Goal: Navigation & Orientation: Find specific page/section

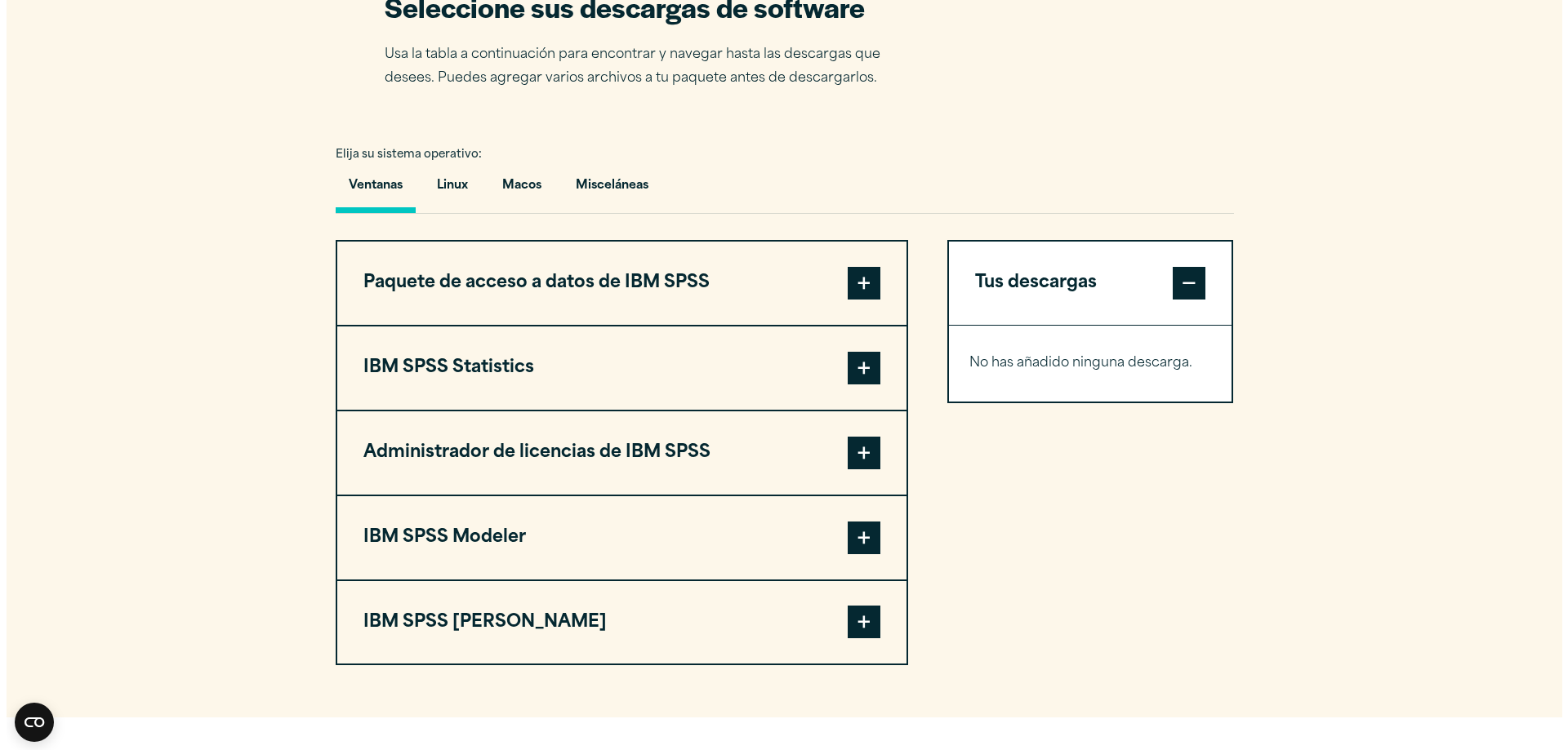
scroll to position [1224, 0]
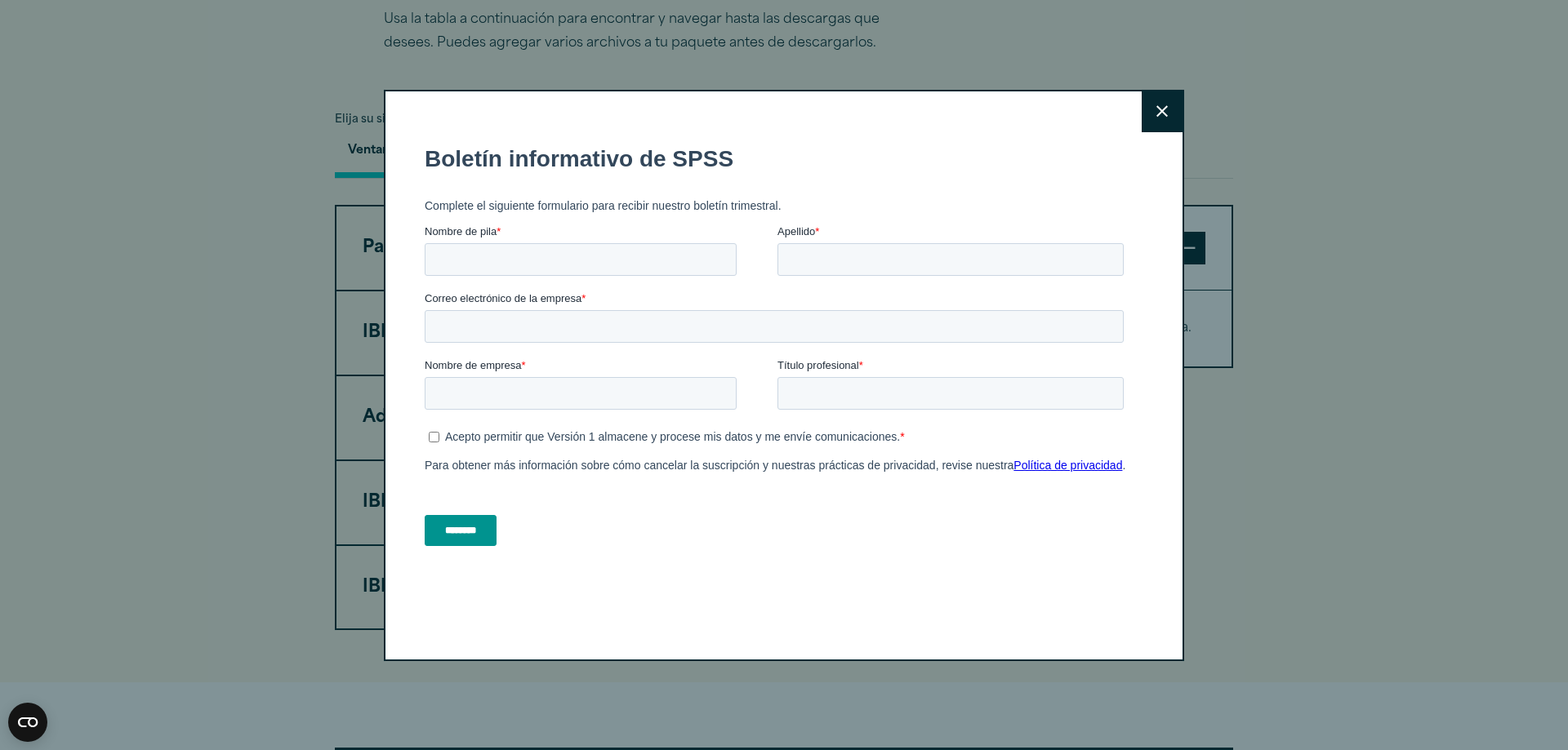
click at [1156, 112] on icon at bounding box center [1162, 111] width 12 height 12
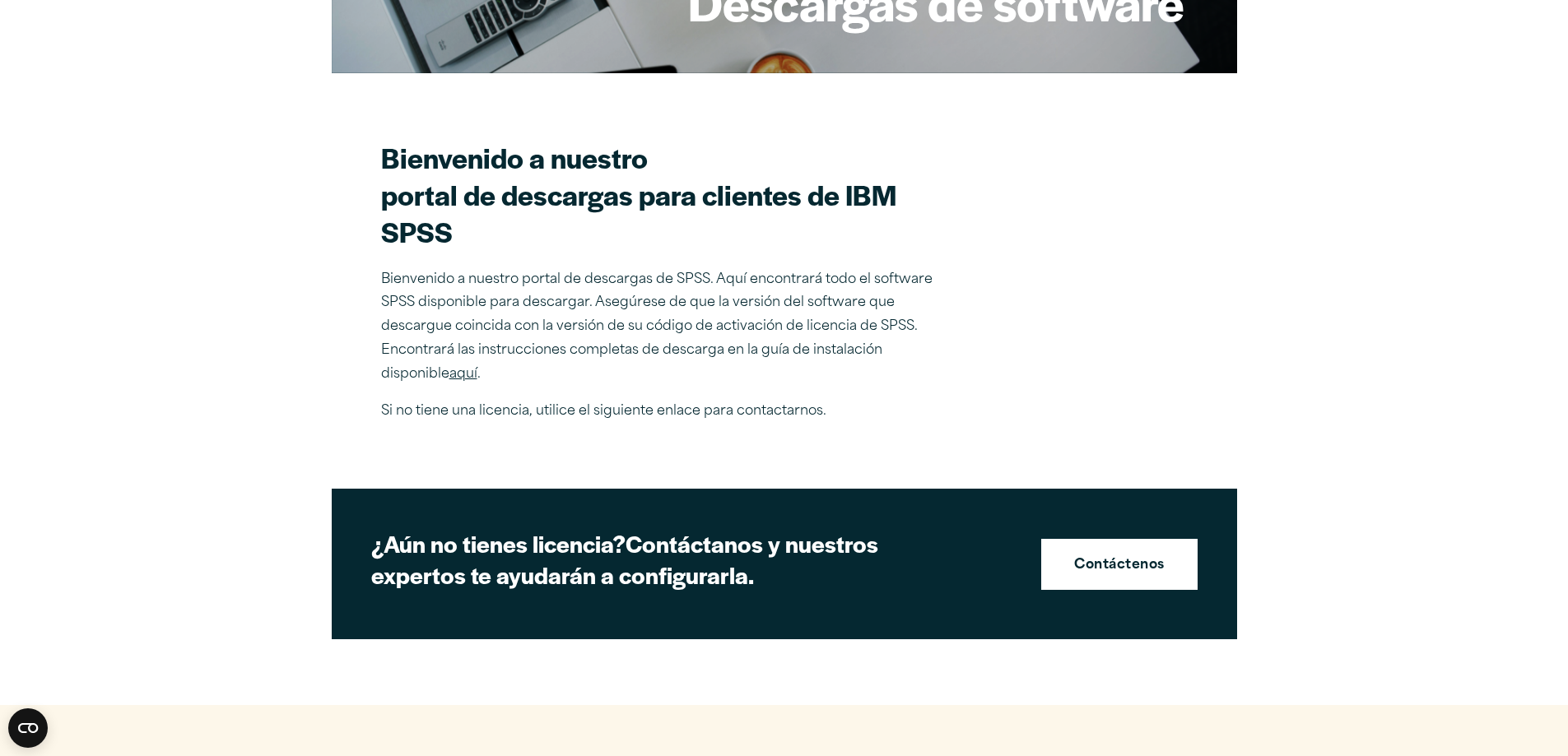
scroll to position [425, 0]
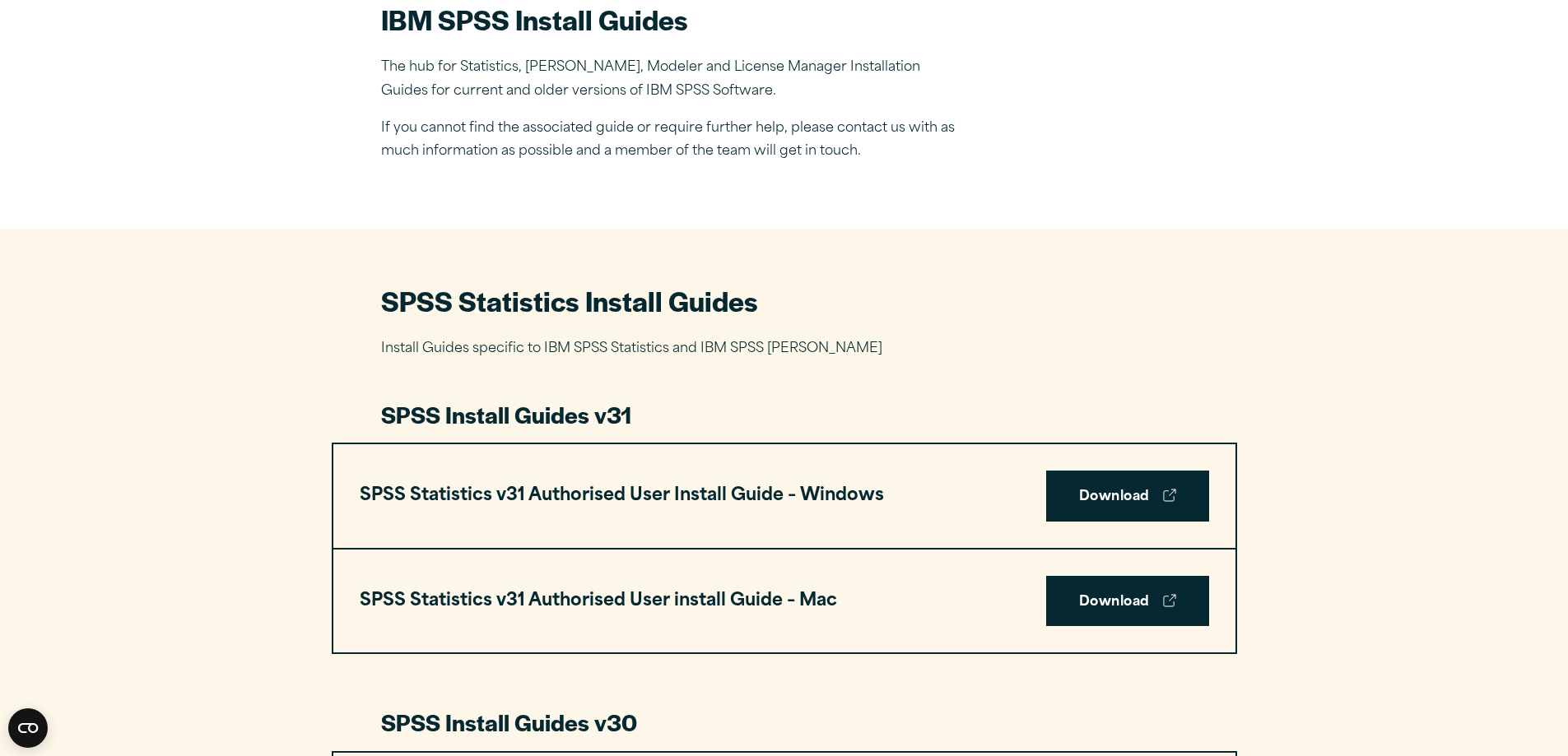
scroll to position [576, 0]
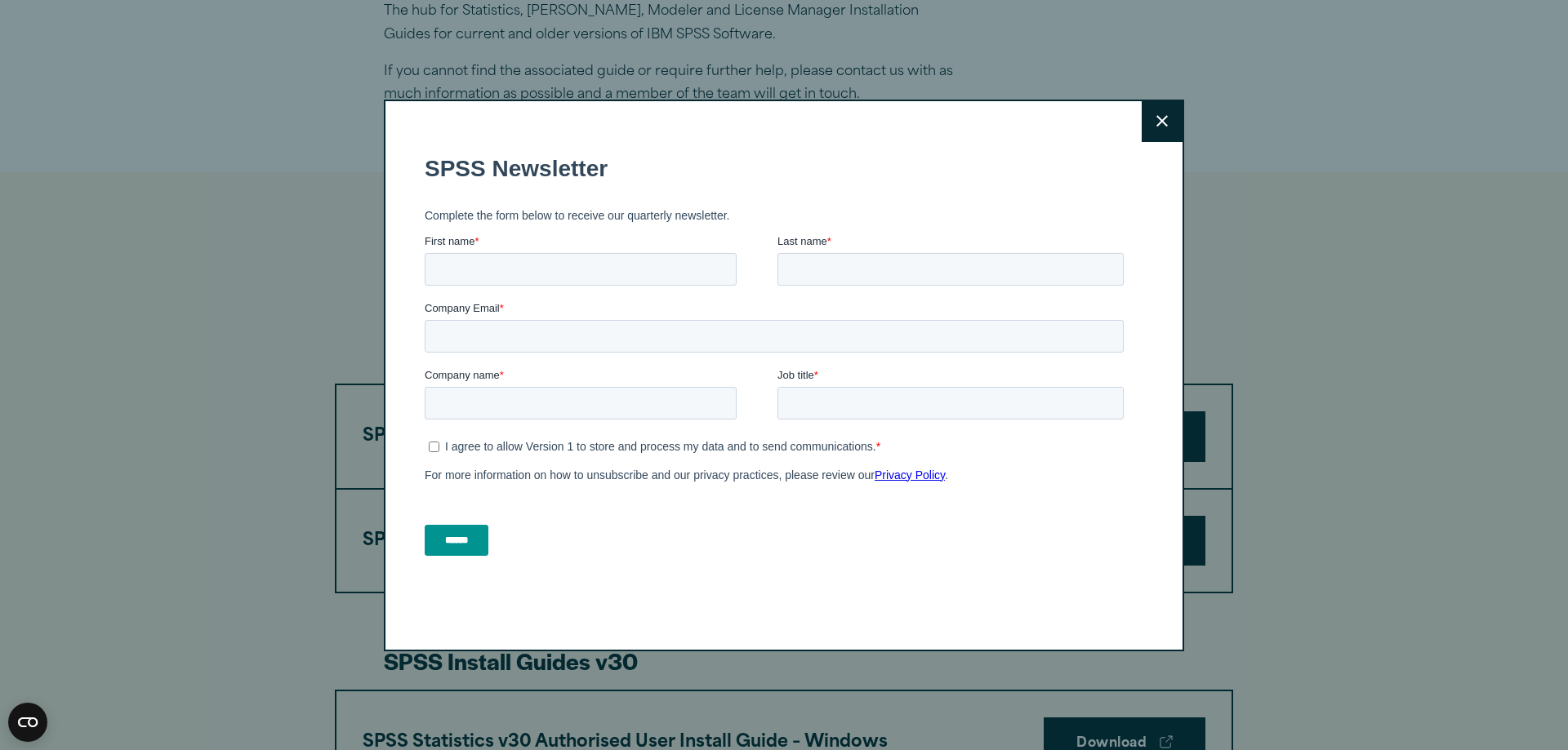
click at [1162, 128] on button "Close" at bounding box center [1161, 121] width 41 height 41
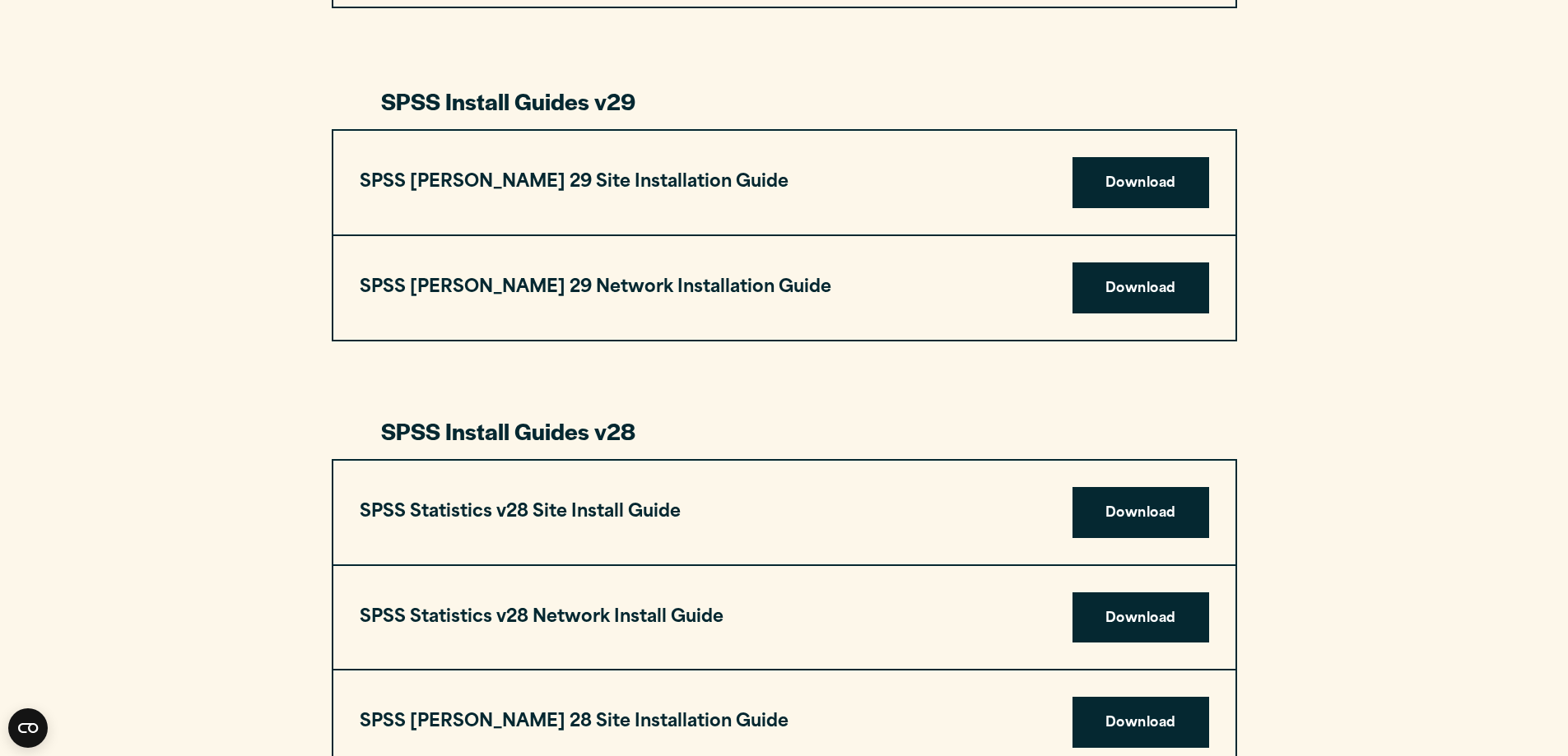
scroll to position [2057, 0]
